Goal: Information Seeking & Learning: Learn about a topic

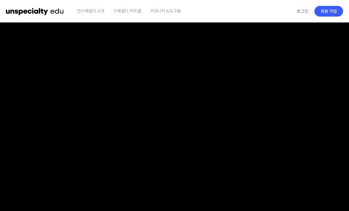
click at [98, 13] on span "언스페셜티 소개" at bounding box center [90, 11] width 27 height 22
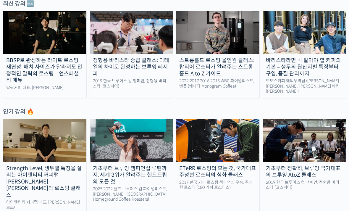
scroll to position [215, 0]
click at [24, 145] on img at bounding box center [44, 140] width 83 height 43
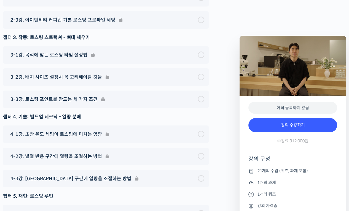
scroll to position [3240, 0]
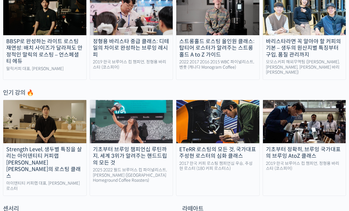
click at [26, 23] on img at bounding box center [44, 13] width 83 height 43
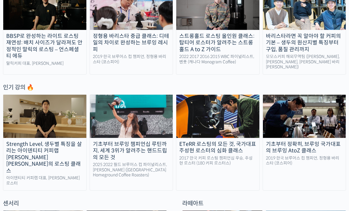
scroll to position [241, 0]
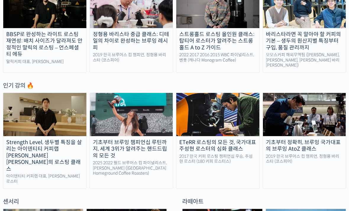
click at [209, 120] on img at bounding box center [217, 114] width 83 height 43
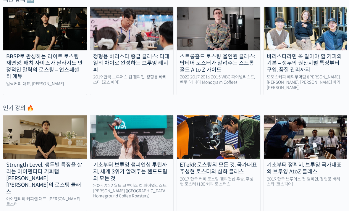
scroll to position [219, 0]
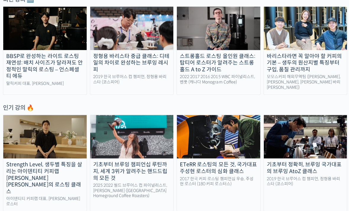
click at [73, 135] on img at bounding box center [44, 136] width 83 height 43
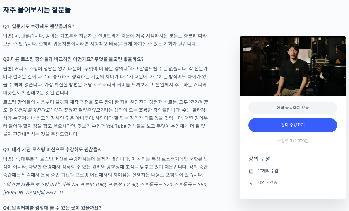
scroll to position [1916, 0]
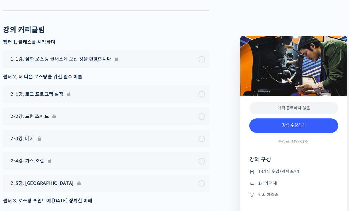
scroll to position [3184, 0]
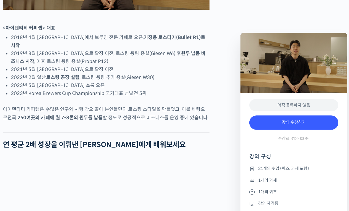
scroll to position [366, 0]
